Goal: Communication & Community: Answer question/provide support

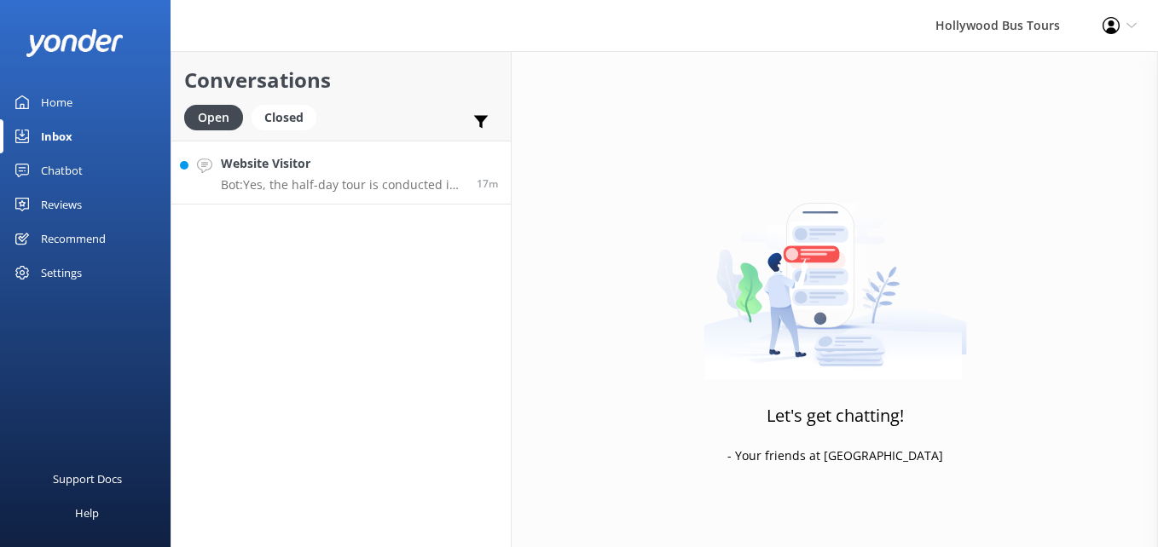
click at [269, 172] on h4 "Website Visitor" at bounding box center [342, 163] width 243 height 19
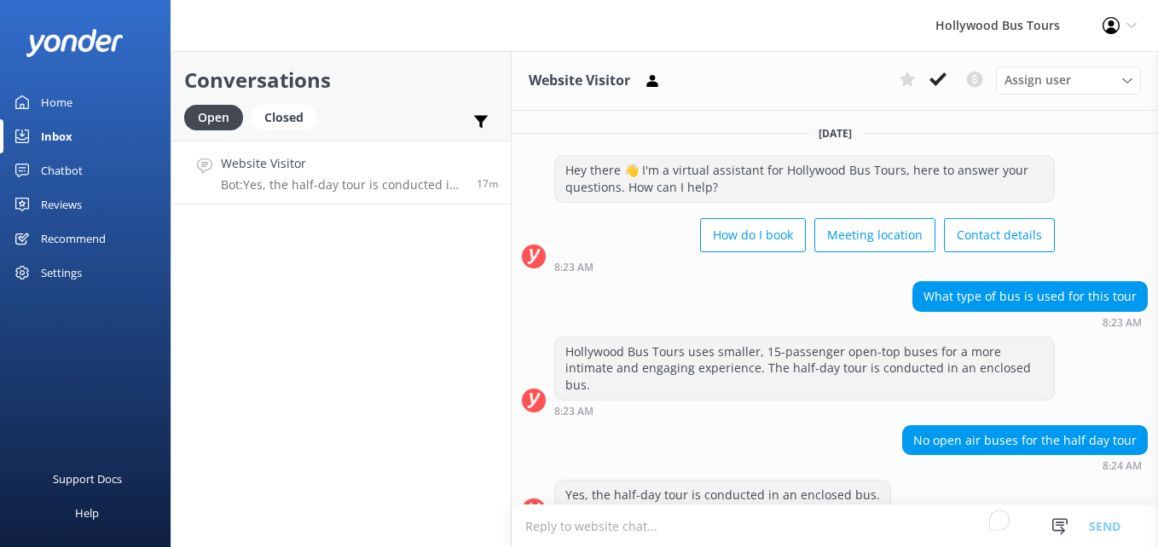
scroll to position [31, 0]
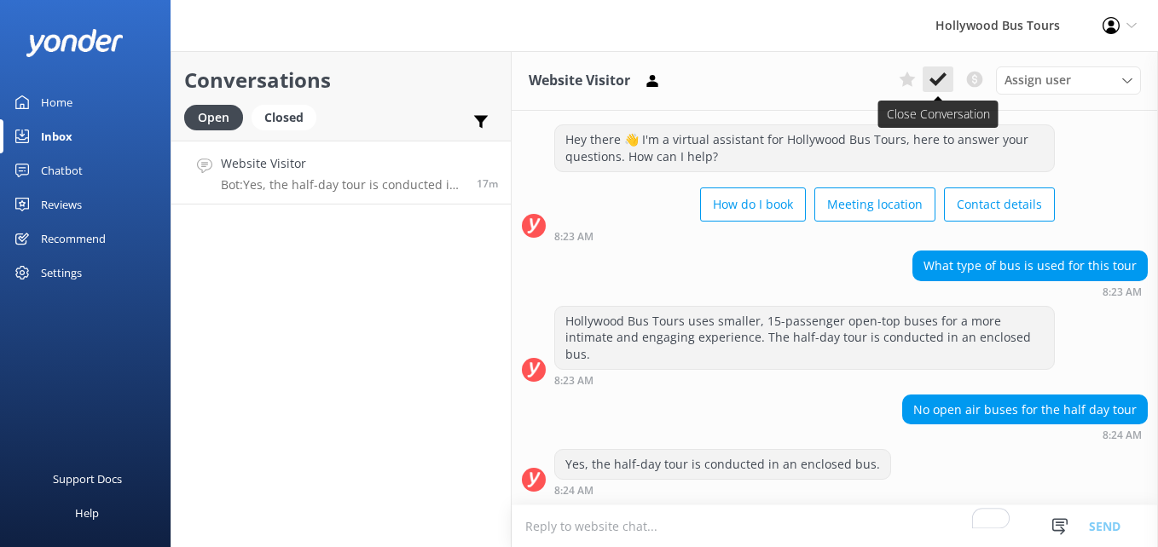
click at [942, 83] on icon at bounding box center [937, 79] width 17 height 17
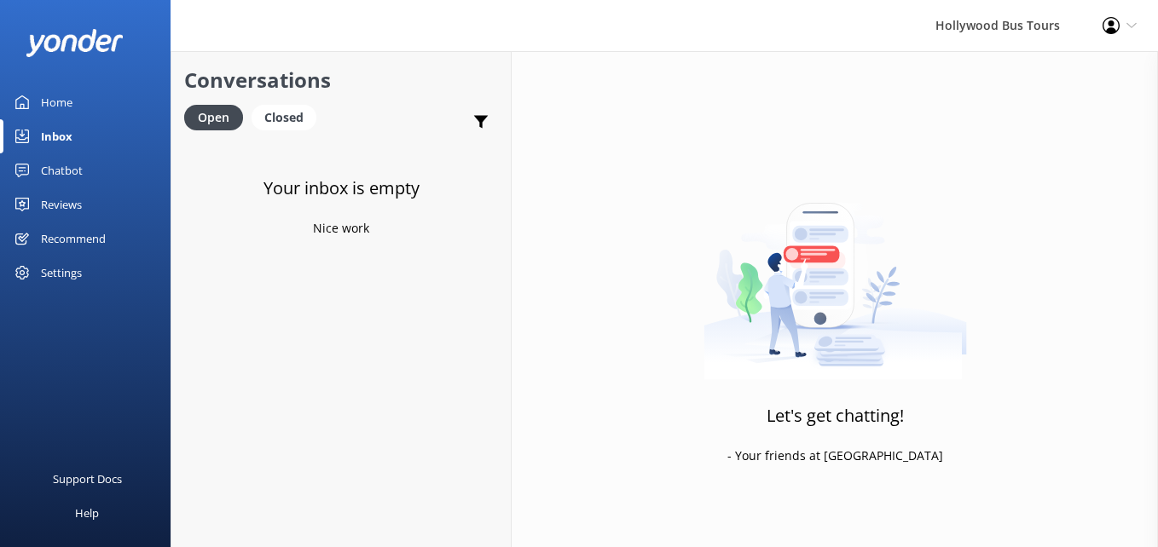
click at [67, 132] on div "Inbox" at bounding box center [57, 136] width 32 height 34
click at [361, 182] on p "Bot: We do not currently offer any military discounts." at bounding box center [345, 184] width 249 height 15
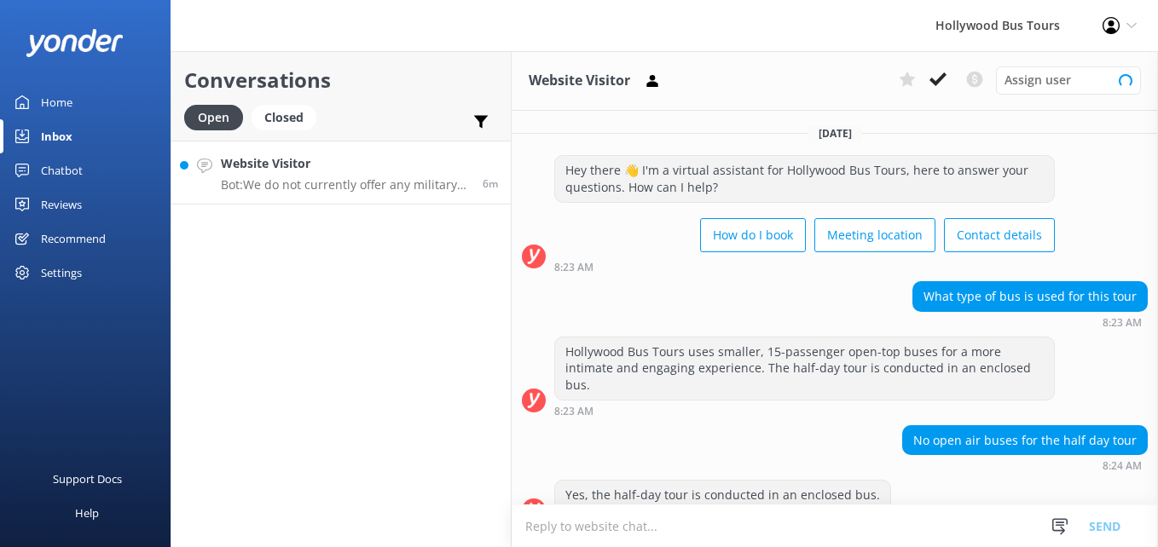
scroll to position [303, 0]
